Goal: Contribute content

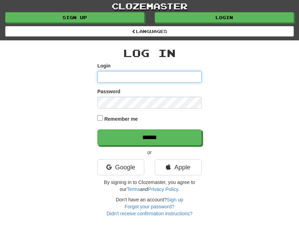
type input "**********"
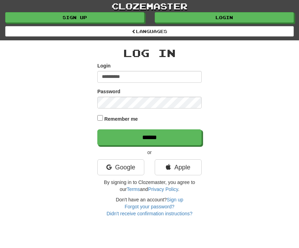
click at [150, 136] on input "******" at bounding box center [149, 137] width 104 height 16
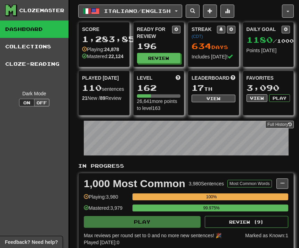
click at [21, 47] on link "Collections" at bounding box center [34, 46] width 69 height 17
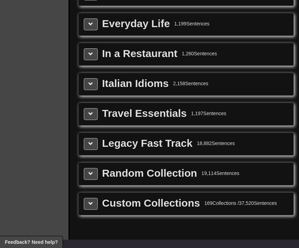
scroll to position [839, 0]
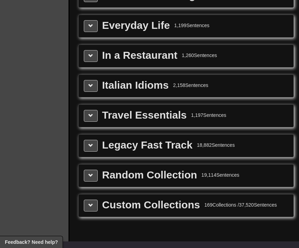
click at [95, 212] on button at bounding box center [91, 206] width 14 height 12
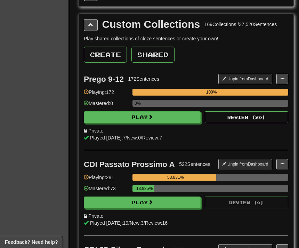
scroll to position [1017, 0]
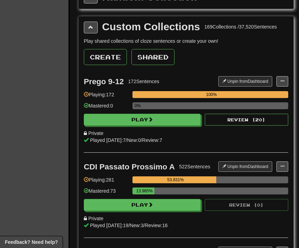
click at [283, 83] on span at bounding box center [282, 81] width 4 height 4
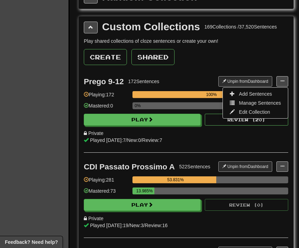
click at [262, 97] on span "Add Sentences" at bounding box center [255, 94] width 33 height 6
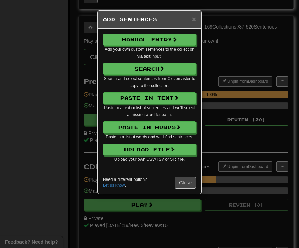
click at [185, 148] on button "Upload File" at bounding box center [149, 150] width 93 height 12
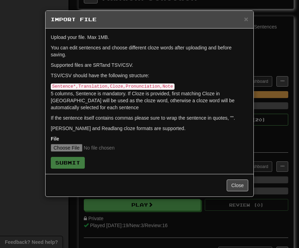
click at [64, 147] on input "file" at bounding box center [97, 148] width 92 height 8
type input "**********"
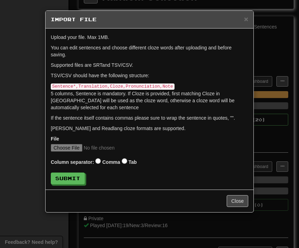
click at [74, 183] on button "Submit" at bounding box center [68, 179] width 34 height 12
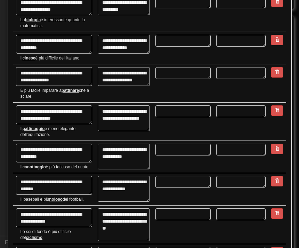
scroll to position [1609, 0]
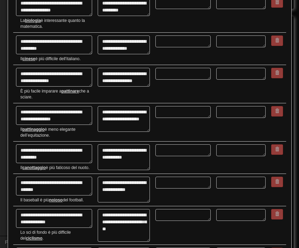
type textarea "*"
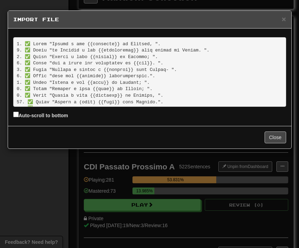
scroll to position [733, 0]
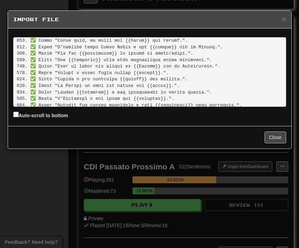
click at [276, 138] on button "Close" at bounding box center [276, 138] width 22 height 12
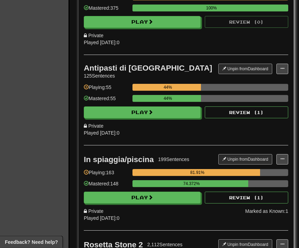
scroll to position [1967, 0]
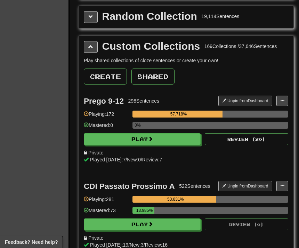
click at [106, 85] on button "Create" at bounding box center [105, 77] width 43 height 16
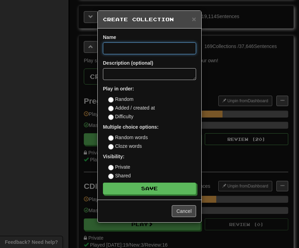
click at [138, 49] on input at bounding box center [149, 48] width 93 height 12
click at [116, 50] on input at bounding box center [149, 48] width 93 height 12
paste input "**********"
type input "**********"
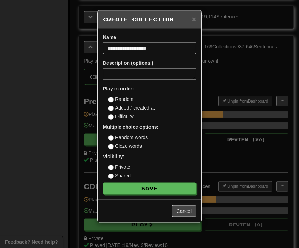
click at [147, 186] on button "Save" at bounding box center [149, 189] width 93 height 12
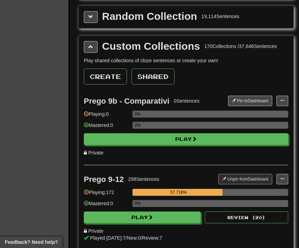
click at [284, 103] on span at bounding box center [282, 100] width 4 height 4
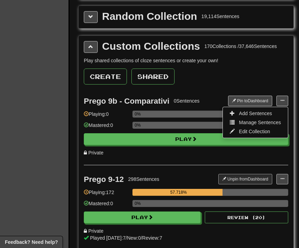
click at [262, 116] on span "Add Sentences" at bounding box center [255, 114] width 33 height 6
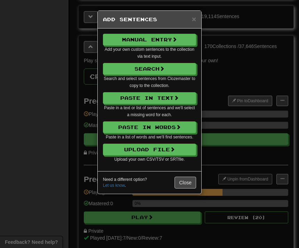
click at [159, 151] on button "Upload File" at bounding box center [149, 150] width 93 height 12
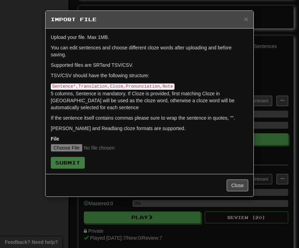
click at [72, 149] on input "file" at bounding box center [97, 148] width 92 height 8
type input "**********"
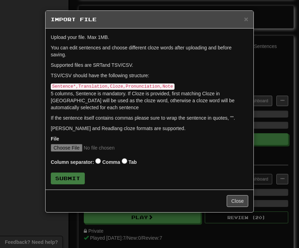
click at [129, 144] on input "file" at bounding box center [97, 148] width 92 height 8
click at [75, 181] on button "Submit" at bounding box center [68, 179] width 34 height 12
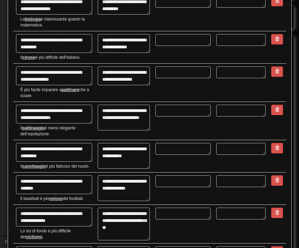
scroll to position [1609, 0]
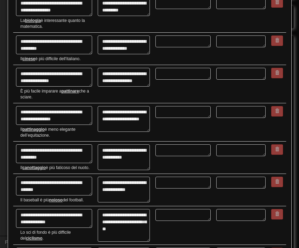
type textarea "*"
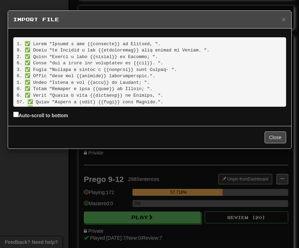
scroll to position [733, 0]
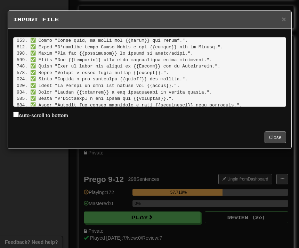
click at [273, 140] on button "Close" at bounding box center [276, 138] width 22 height 12
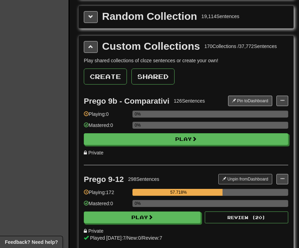
click at [278, 106] on button at bounding box center [283, 101] width 12 height 10
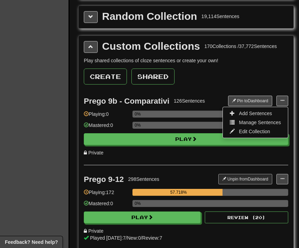
click at [217, 83] on div at bounding box center [149, 124] width 299 height 248
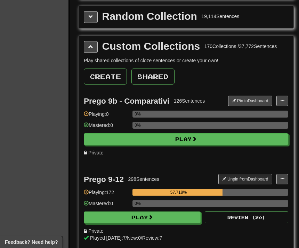
click at [239, 106] on button "Pin to Dashboard" at bounding box center [250, 101] width 44 height 10
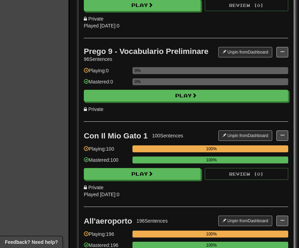
scroll to position [3088, 0]
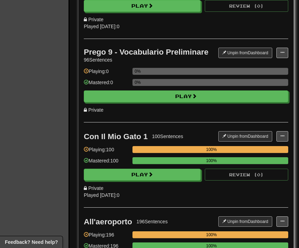
click at [231, 58] on button "Unpin from Dashboard" at bounding box center [246, 53] width 54 height 10
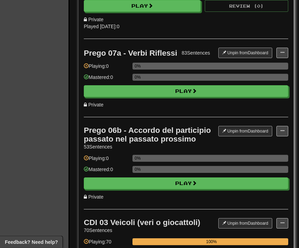
scroll to position [3683, 0]
click at [235, 58] on button "Unpin from Dashboard" at bounding box center [246, 53] width 54 height 10
click at [224, 133] on span at bounding box center [224, 131] width 4 height 4
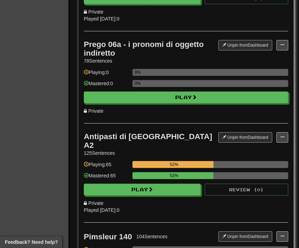
scroll to position [3952, 0]
click at [230, 50] on button "Unpin from Dashboard" at bounding box center [246, 45] width 54 height 10
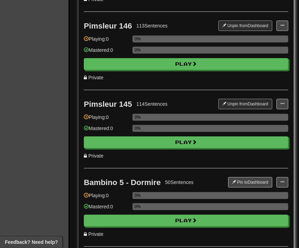
scroll to position [5208, 0]
